Goal: Task Accomplishment & Management: Use online tool/utility

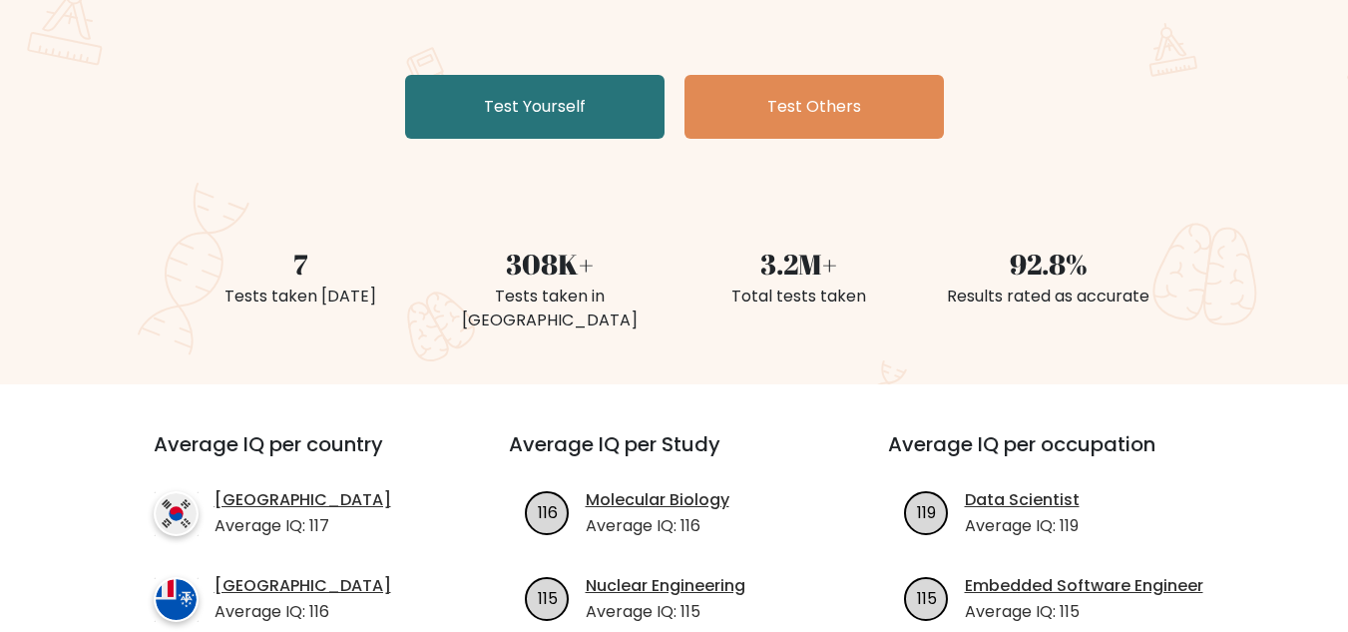
scroll to position [344, 0]
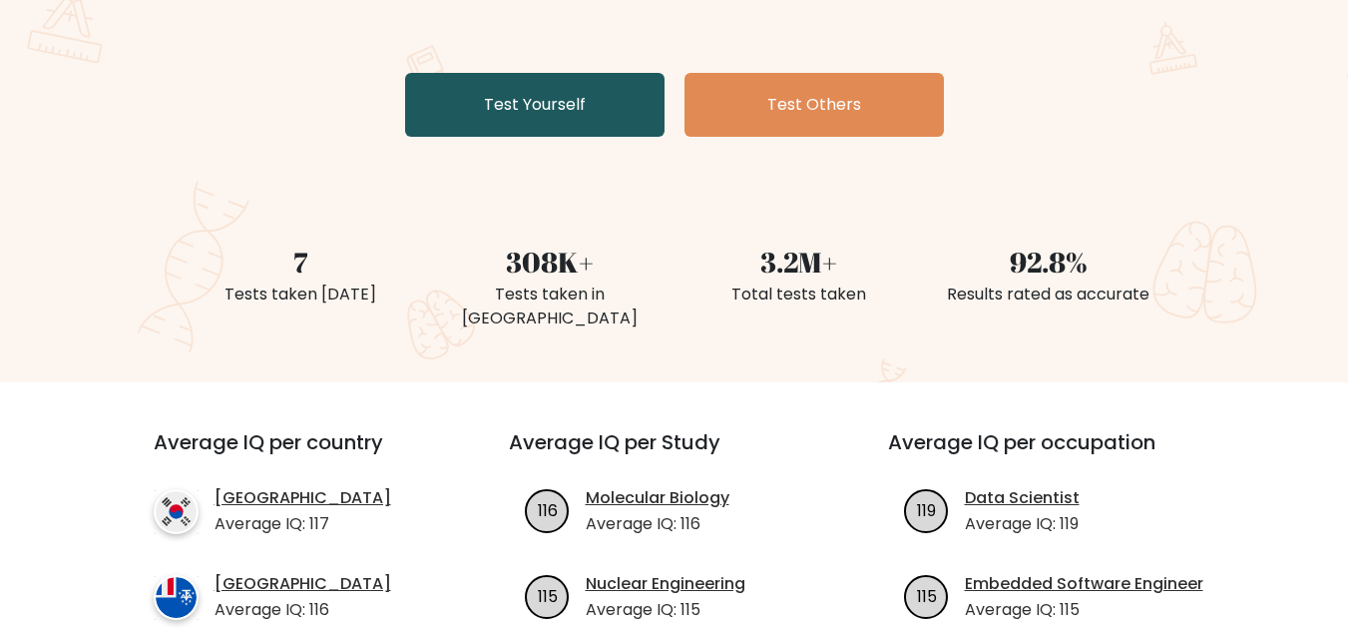
click at [595, 107] on link "Test Yourself" at bounding box center [534, 105] width 259 height 64
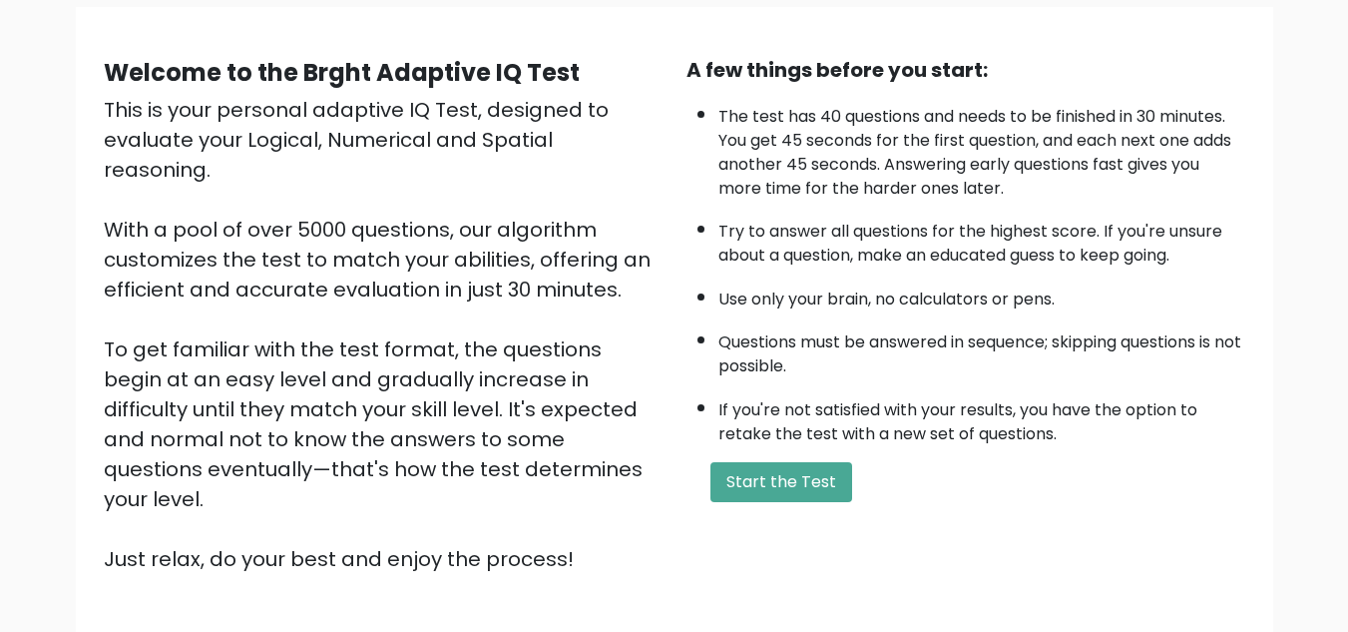
scroll to position [152, 0]
click at [743, 483] on button "Start the Test" at bounding box center [782, 481] width 142 height 40
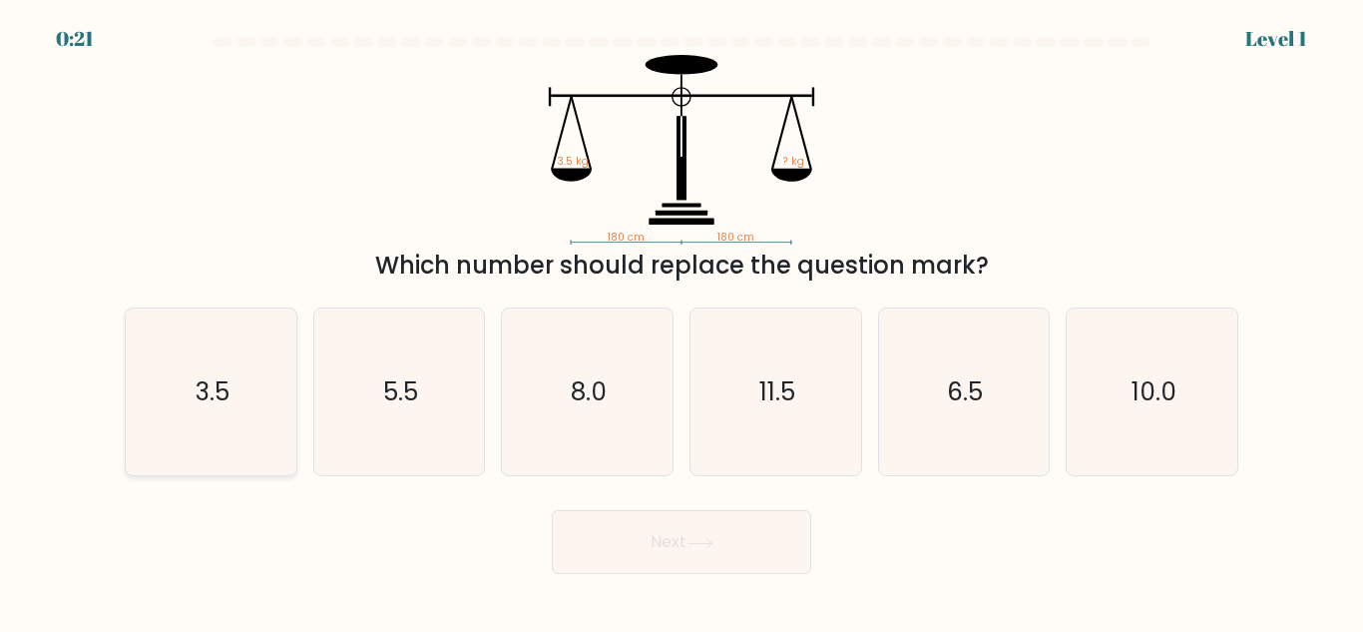
click at [214, 374] on text "3.5" at bounding box center [213, 391] width 34 height 35
click at [682, 321] on input "a. 3.5" at bounding box center [682, 318] width 1 height 5
radio input "true"
click at [654, 548] on button "Next" at bounding box center [681, 542] width 259 height 64
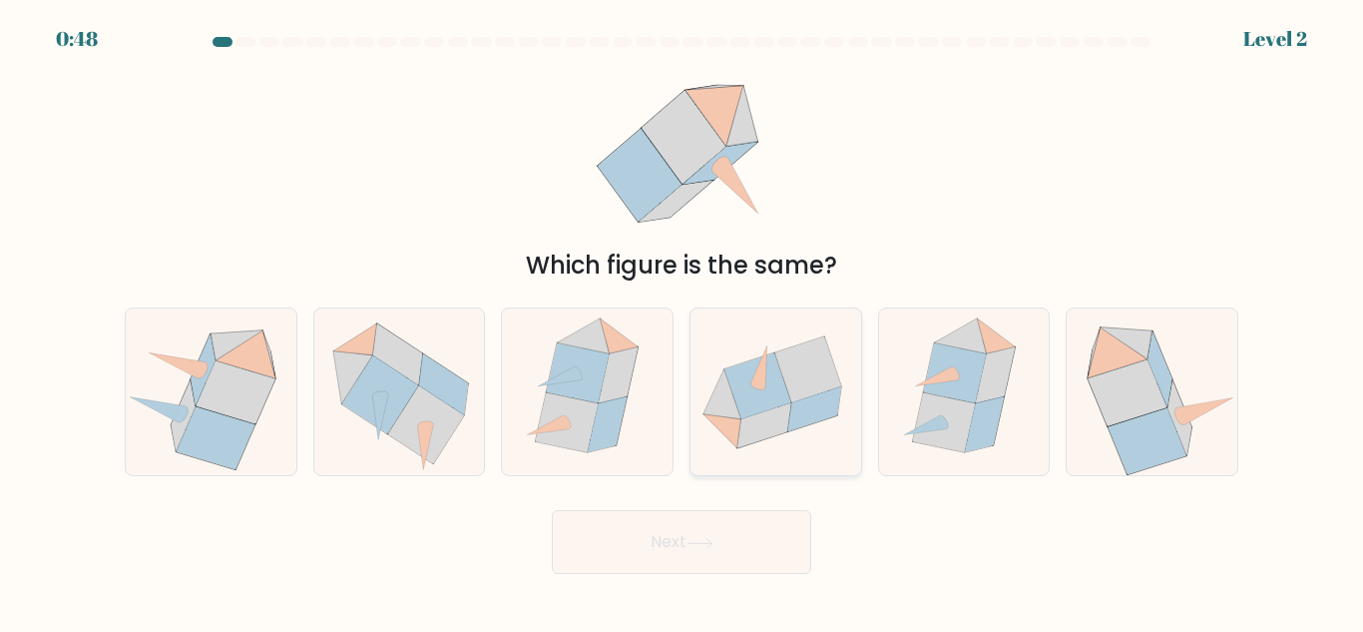
click at [819, 415] on icon at bounding box center [814, 408] width 54 height 45
click at [683, 321] on input "d." at bounding box center [682, 318] width 1 height 5
radio input "true"
click at [721, 572] on button "Next" at bounding box center [681, 542] width 259 height 64
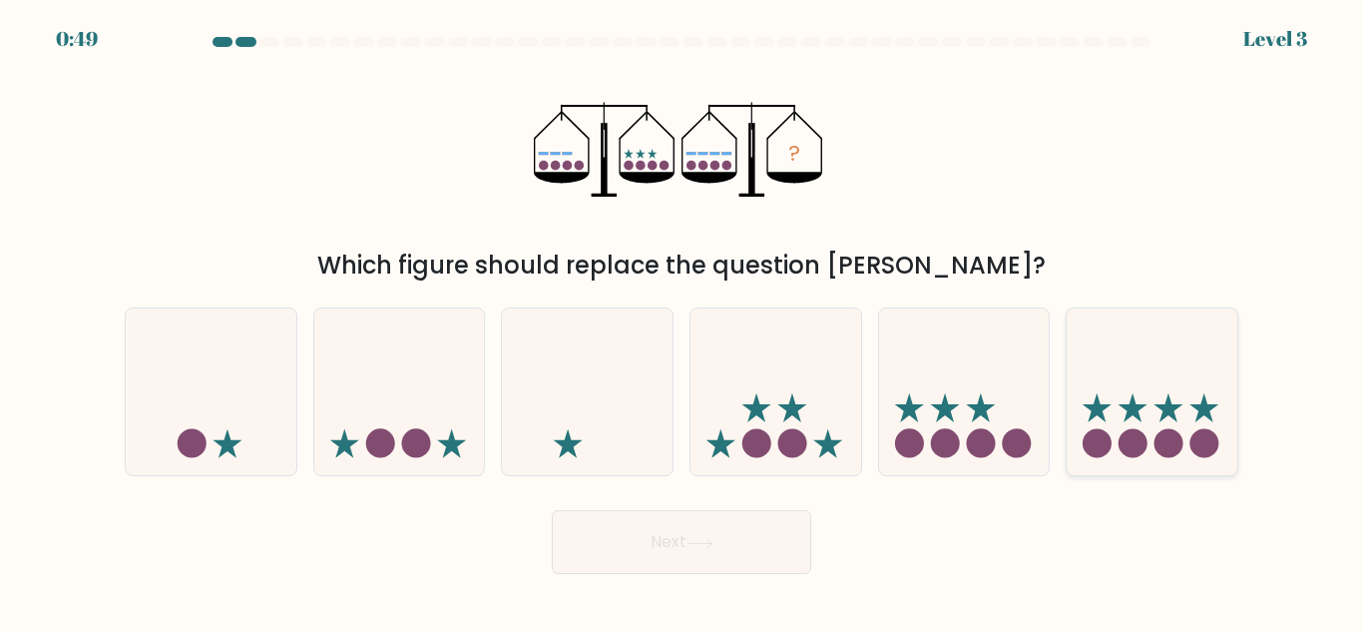
click at [1137, 396] on icon at bounding box center [1152, 391] width 171 height 141
click at [683, 321] on input "f." at bounding box center [682, 318] width 1 height 5
radio input "true"
click at [729, 541] on button "Next" at bounding box center [681, 542] width 259 height 64
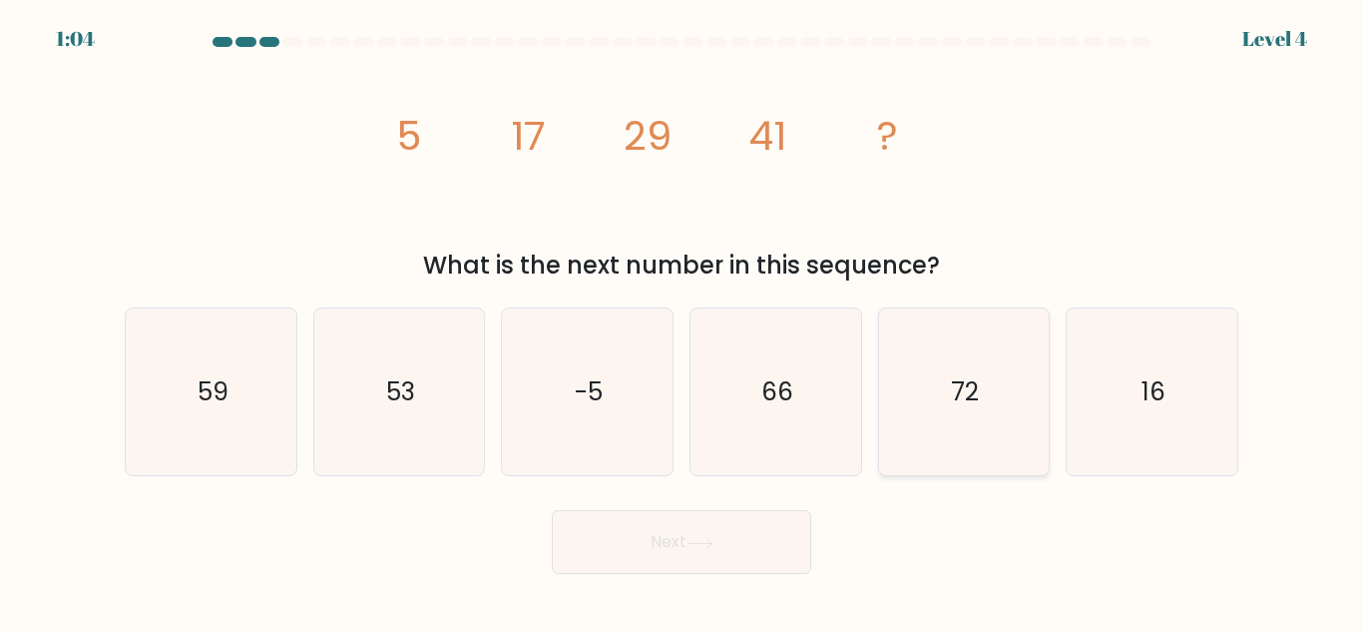
click at [926, 453] on icon "72" at bounding box center [963, 391] width 167 height 167
click at [683, 321] on input "e. 72" at bounding box center [682, 318] width 1 height 5
radio input "true"
